Goal: Task Accomplishment & Management: Manage account settings

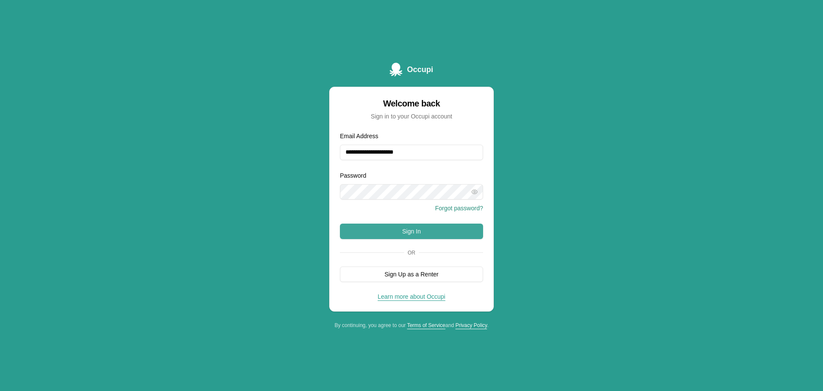
click at [446, 232] on button "Sign In" at bounding box center [411, 230] width 143 height 15
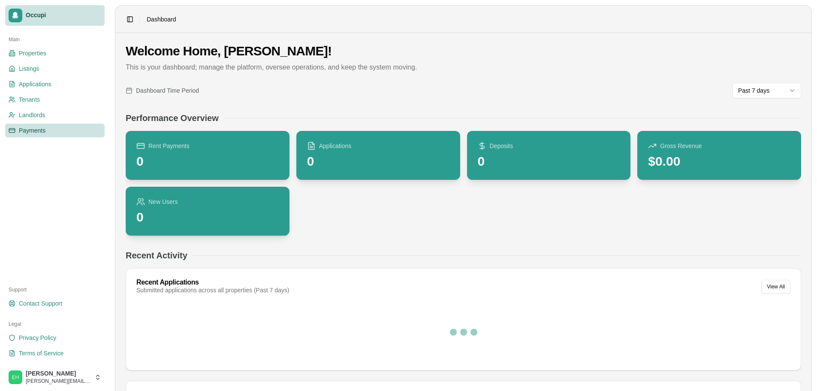
click at [61, 131] on link "Payments" at bounding box center [54, 130] width 99 height 14
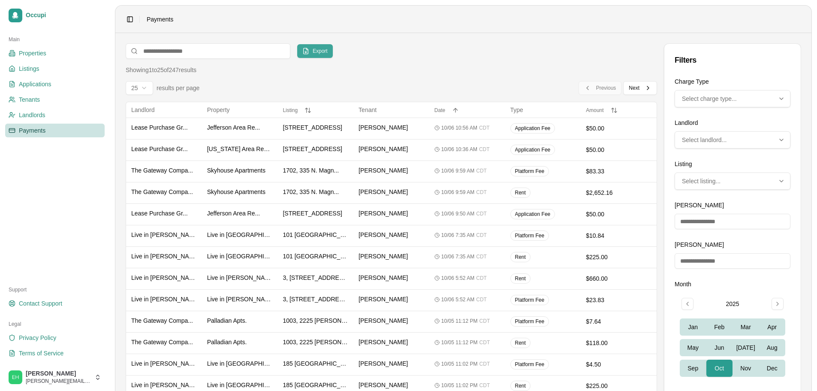
click at [308, 53] on button "Export" at bounding box center [315, 51] width 36 height 14
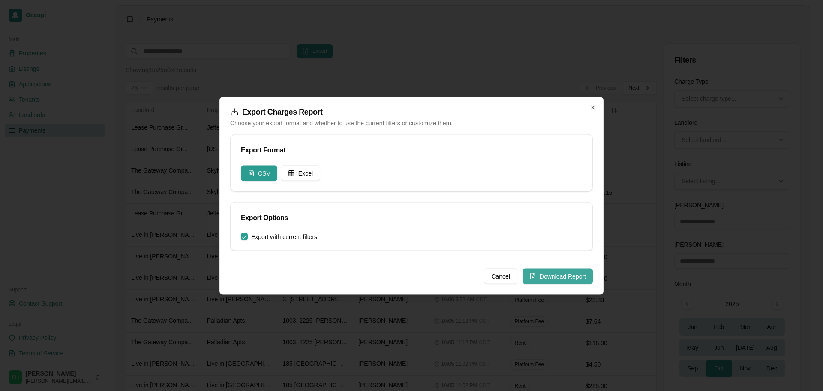
click at [575, 271] on button "Download Report" at bounding box center [558, 275] width 70 height 15
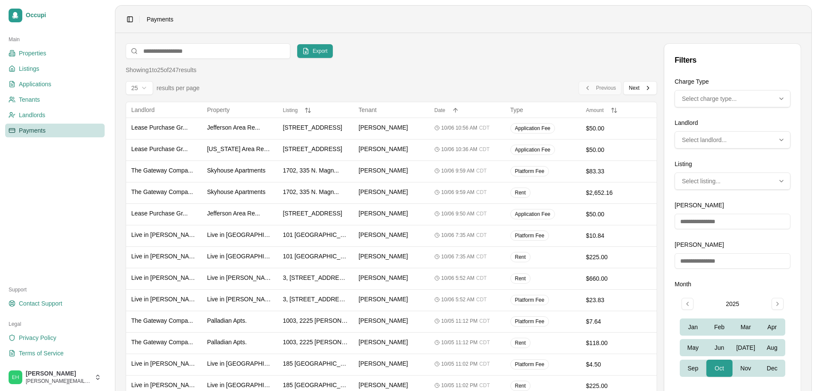
drag, startPoint x: 509, startPoint y: 75, endPoint x: 489, endPoint y: 21, distance: 57.7
click at [509, 75] on div "Showing 1 to 25 of 247 results 25 results per page Previous Previous Next Next" at bounding box center [391, 80] width 531 height 29
click at [704, 98] on span "Select charge type..." at bounding box center [709, 98] width 55 height 9
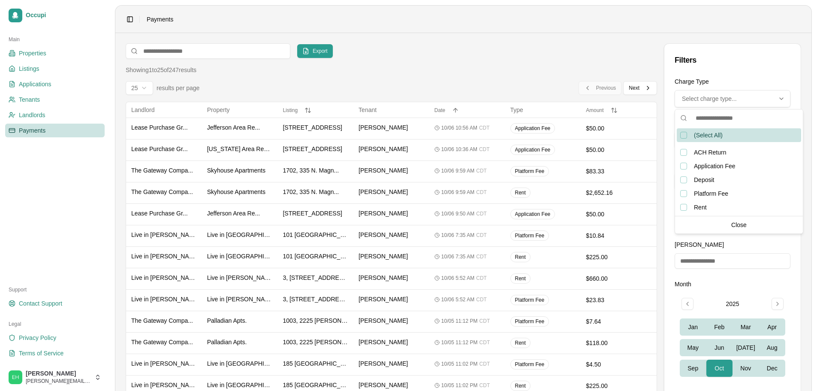
click at [541, 70] on div "Showing 1 to 25 of 247 results" at bounding box center [391, 70] width 531 height 9
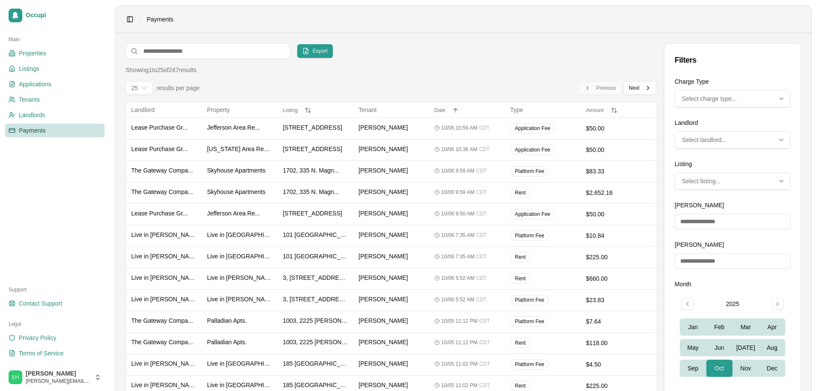
click at [748, 88] on div "Charge Type Multi-select dropdown. Use arrow keys to navigate, Enter to select,…" at bounding box center [732, 91] width 116 height 31
click at [741, 95] on div "Select charge type..." at bounding box center [732, 98] width 111 height 9
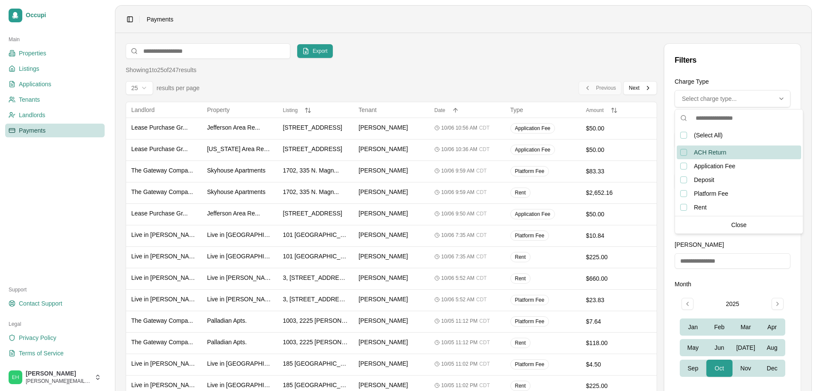
click at [685, 152] on div "ACH Return, not selected" at bounding box center [683, 152] width 7 height 7
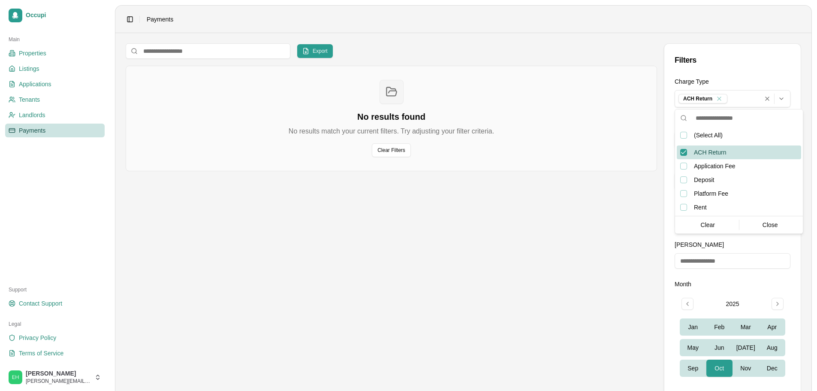
click at [680, 152] on div "ACH Return, selected" at bounding box center [683, 152] width 7 height 7
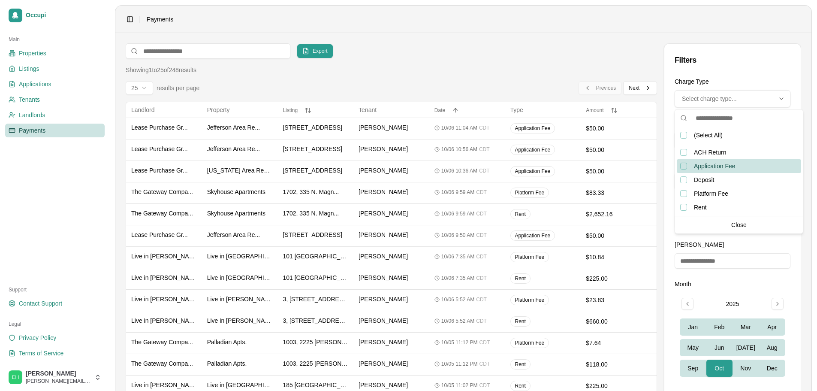
click at [685, 162] on div "Application Fee, not selected" at bounding box center [683, 165] width 7 height 7
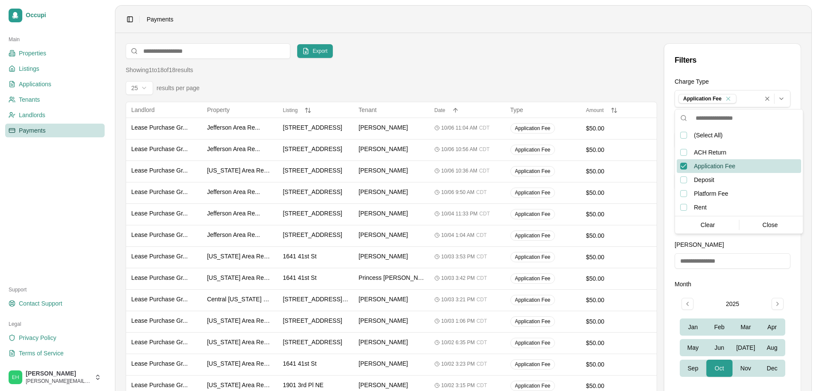
click at [685, 162] on div "Application Fee, selected" at bounding box center [683, 165] width 7 height 7
